Goal: Task Accomplishment & Management: Use online tool/utility

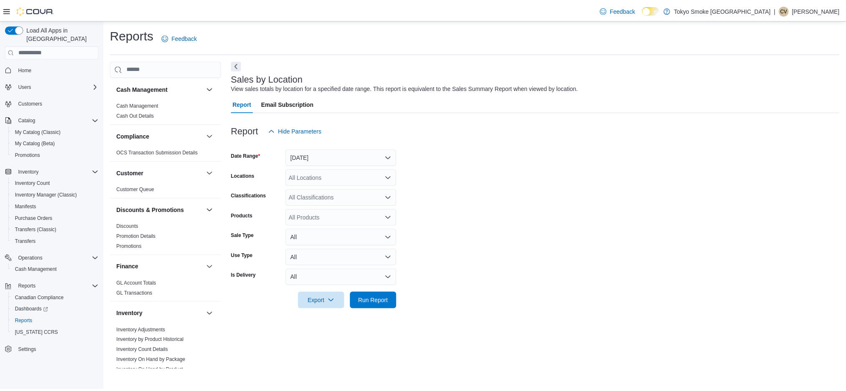
scroll to position [471, 0]
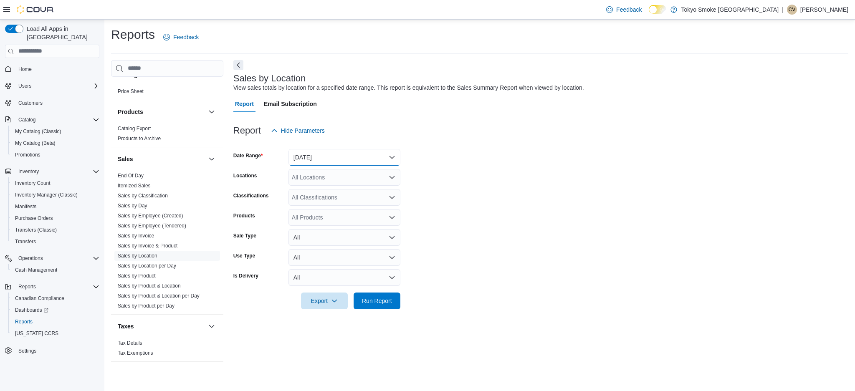
click at [327, 159] on button "Yesterday" at bounding box center [344, 157] width 112 height 17
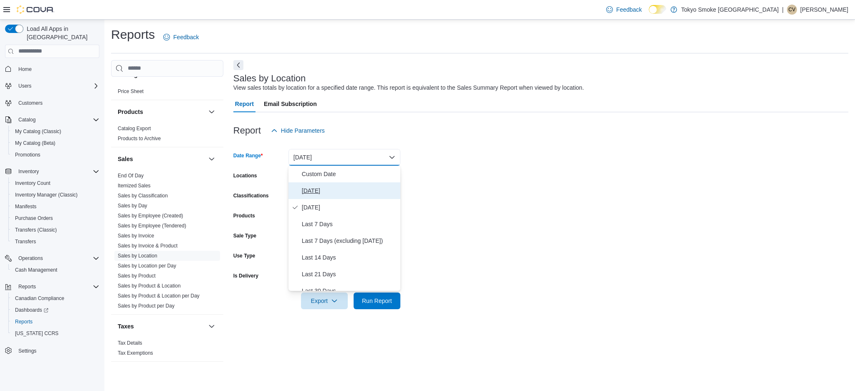
click at [315, 187] on span "Today" at bounding box center [349, 191] width 95 height 10
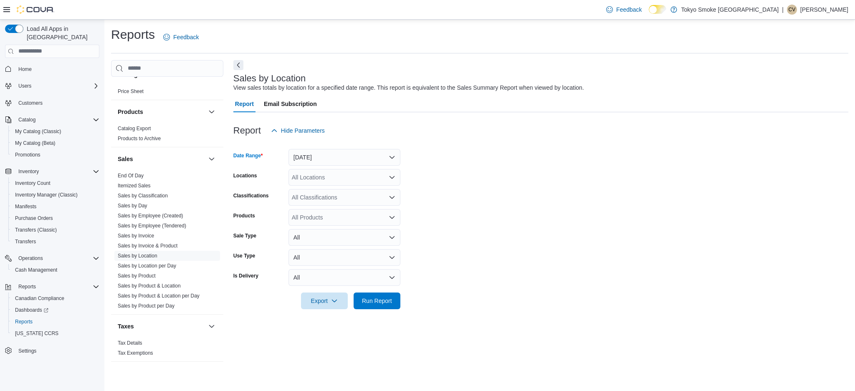
click at [329, 184] on div "All Locations" at bounding box center [344, 177] width 112 height 17
type input "***"
click at [339, 192] on span "979 Bloor St W" at bounding box center [340, 191] width 58 height 8
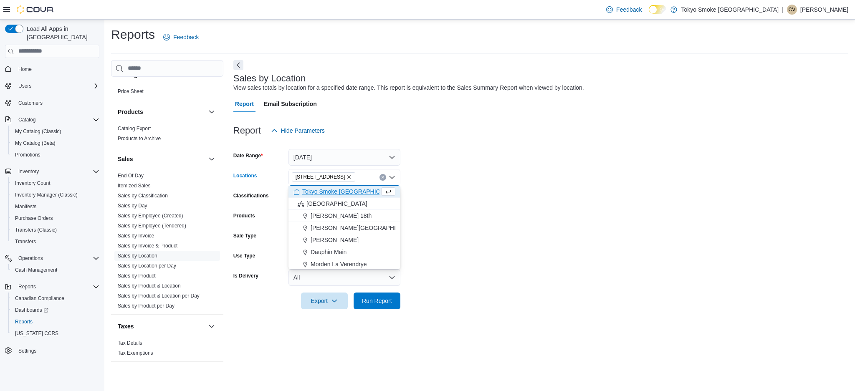
click at [498, 253] on form "Date Range Today Locations 979 Bloor St W Combo box. Selected. 979 Bloor St W. …" at bounding box center [540, 224] width 615 height 170
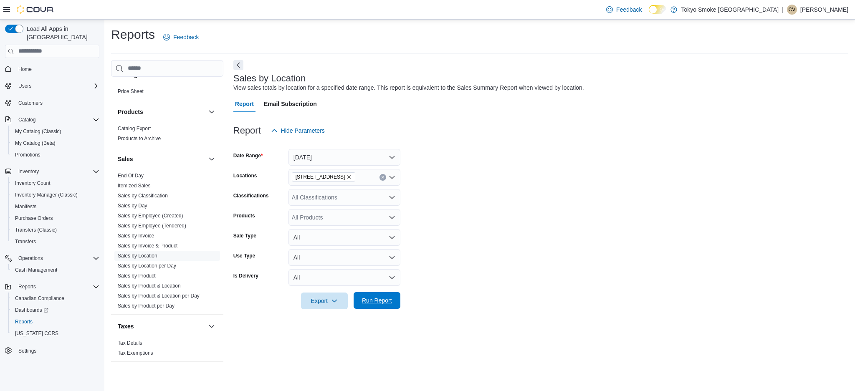
click at [362, 305] on span "Run Report" at bounding box center [377, 300] width 37 height 17
